Goal: Find contact information: Find contact information

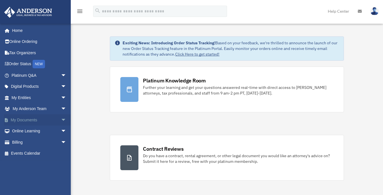
click at [23, 117] on link "My Documents arrow_drop_down" at bounding box center [39, 120] width 71 height 11
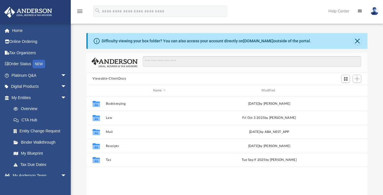
scroll to position [124, 277]
click at [27, 63] on link "Order Status NEW" at bounding box center [39, 65] width 71 height 12
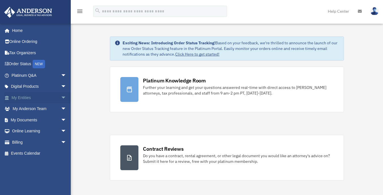
click at [22, 99] on link "My Entities arrow_drop_down" at bounding box center [39, 97] width 71 height 11
click at [61, 96] on span "arrow_drop_down" at bounding box center [66, 98] width 11 height 12
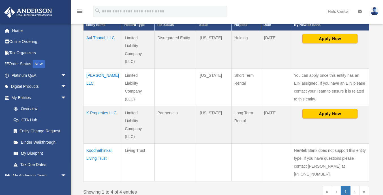
scroll to position [141, 0]
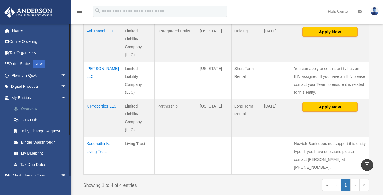
click at [31, 107] on link "Overview" at bounding box center [41, 109] width 67 height 11
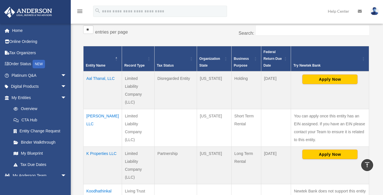
scroll to position [85, 0]
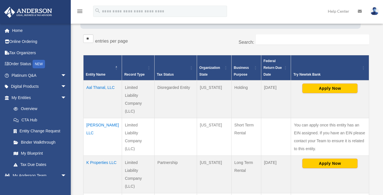
click at [90, 123] on td "Dalton LLC" at bounding box center [102, 137] width 38 height 38
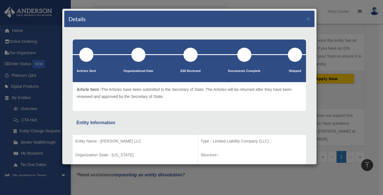
scroll to position [0, 0]
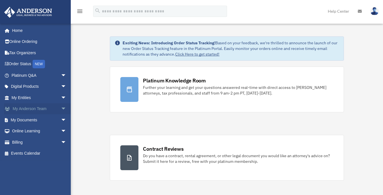
click at [44, 112] on link "My Anderson Team arrow_drop_down" at bounding box center [39, 109] width 71 height 11
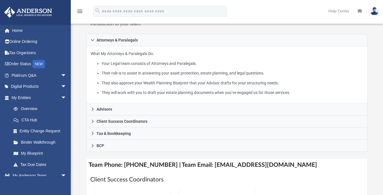
scroll to position [113, 0]
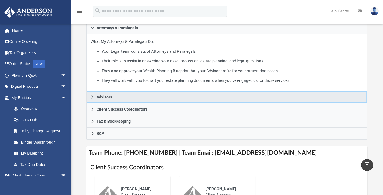
click at [94, 91] on link "Advisors" at bounding box center [226, 97] width 281 height 12
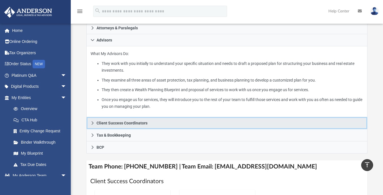
click at [129, 121] on span "Client Success Coordinators" at bounding box center [121, 123] width 51 height 4
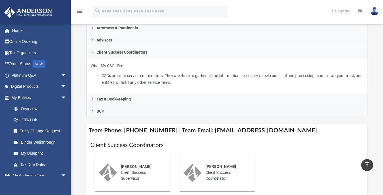
click at [133, 165] on div "Ebony Payton Client Success Supervisor" at bounding box center [141, 173] width 49 height 26
click at [130, 165] on span "[PERSON_NAME]" at bounding box center [136, 167] width 31 height 5
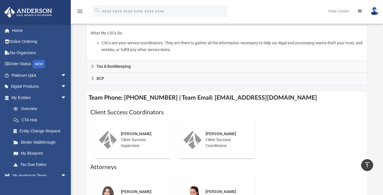
scroll to position [141, 0]
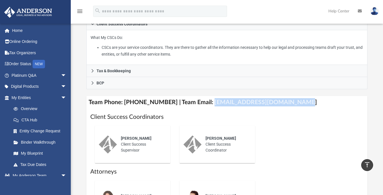
drag, startPoint x: 294, startPoint y: 94, endPoint x: 204, endPoint y: 90, distance: 89.7
click at [204, 96] on h4 "Team Phone: [PHONE_NUMBER] | Team Email: [EMAIL_ADDRESS][DOMAIN_NAME]" at bounding box center [226, 102] width 281 height 13
copy h4 "[EMAIL_ADDRESS][DOMAIN_NAME]"
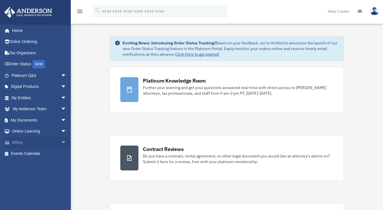
click at [36, 139] on link "Billing arrow_drop_down" at bounding box center [39, 142] width 71 height 11
click at [51, 145] on link "Billing arrow_drop_down" at bounding box center [39, 142] width 71 height 11
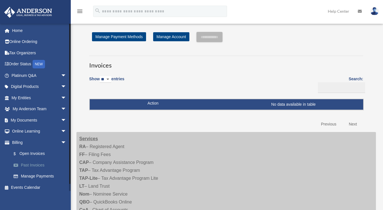
click at [39, 166] on link "Past Invoices" at bounding box center [41, 164] width 67 height 11
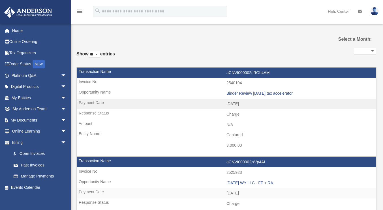
select select
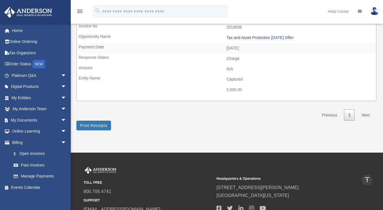
scroll to position [339, 0]
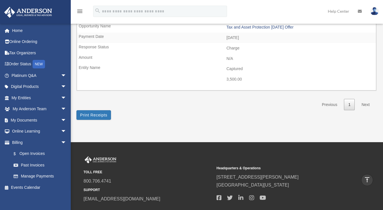
click at [366, 104] on link "Next" at bounding box center [365, 105] width 17 height 12
click at [36, 154] on link "$ Open Invoices" at bounding box center [41, 154] width 67 height 12
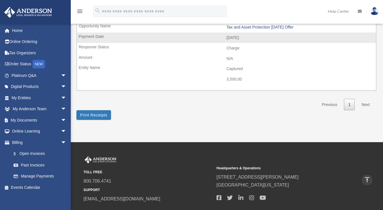
scroll to position [283, 0]
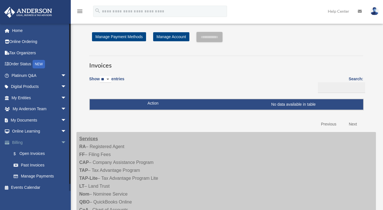
click at [61, 145] on span "arrow_drop_down" at bounding box center [66, 143] width 11 height 12
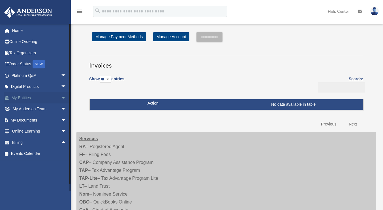
click at [61, 95] on span "arrow_drop_down" at bounding box center [66, 98] width 11 height 12
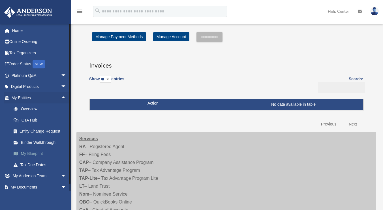
click at [35, 154] on link "My Blueprint" at bounding box center [41, 153] width 67 height 11
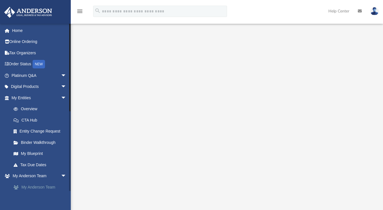
click at [40, 189] on link "My Anderson Team" at bounding box center [41, 187] width 67 height 11
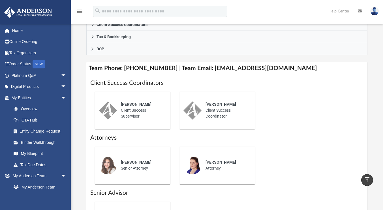
scroll to position [226, 0]
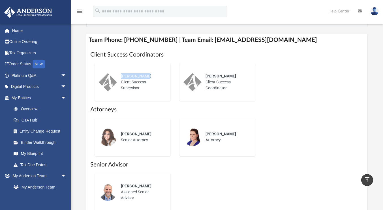
drag, startPoint x: 146, startPoint y: 67, endPoint x: 119, endPoint y: 64, distance: 27.1
click at [119, 69] on div "[PERSON_NAME] Client Success Supervisor" at bounding box center [141, 82] width 49 height 26
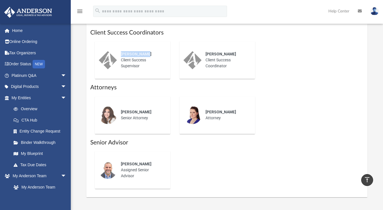
scroll to position [255, 0]
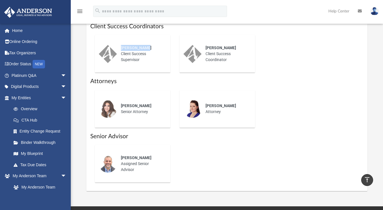
copy span "[PERSON_NAME]"
